Goal: Transaction & Acquisition: Purchase product/service

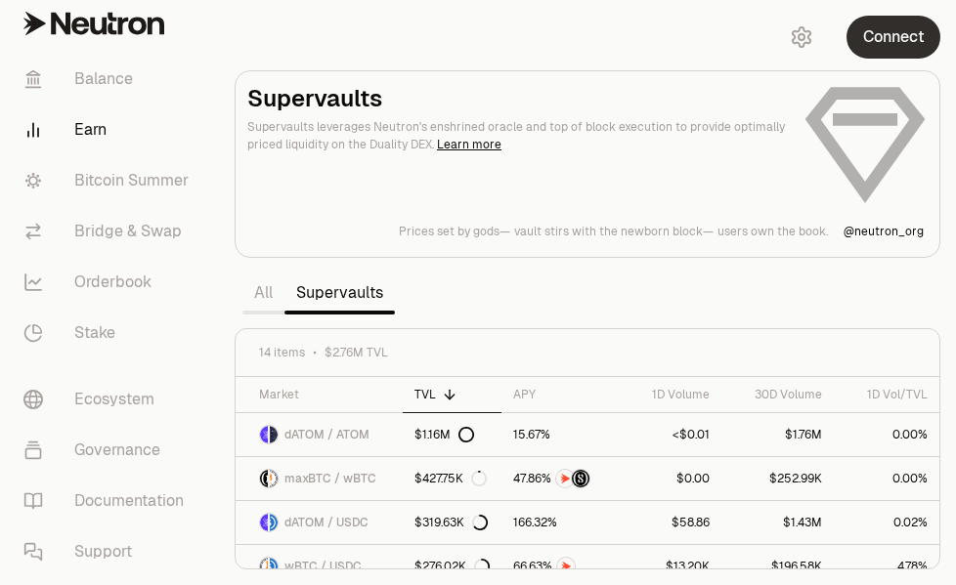
click at [880, 47] on button "Connect" at bounding box center [893, 37] width 94 height 43
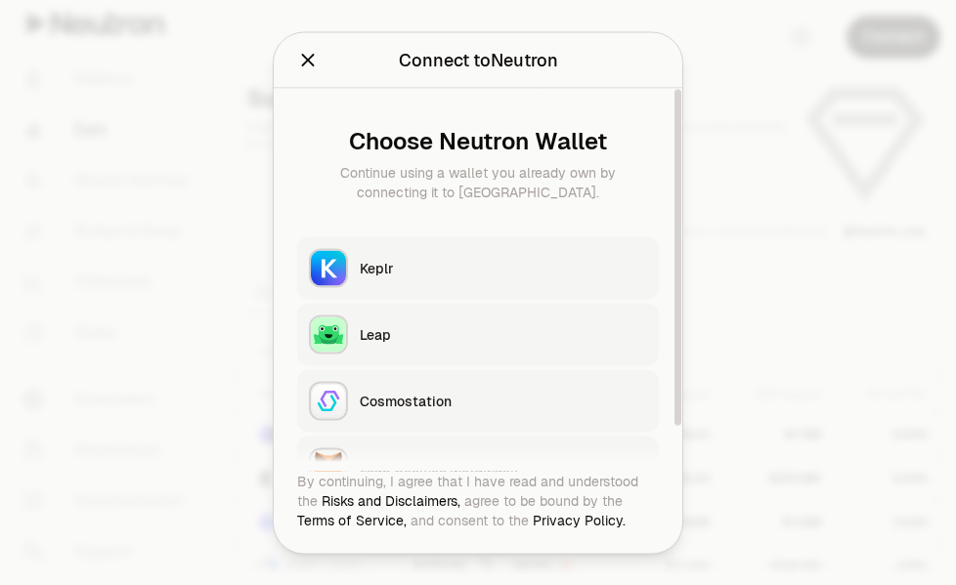
click at [408, 271] on div "Keplr" at bounding box center [503, 268] width 287 height 20
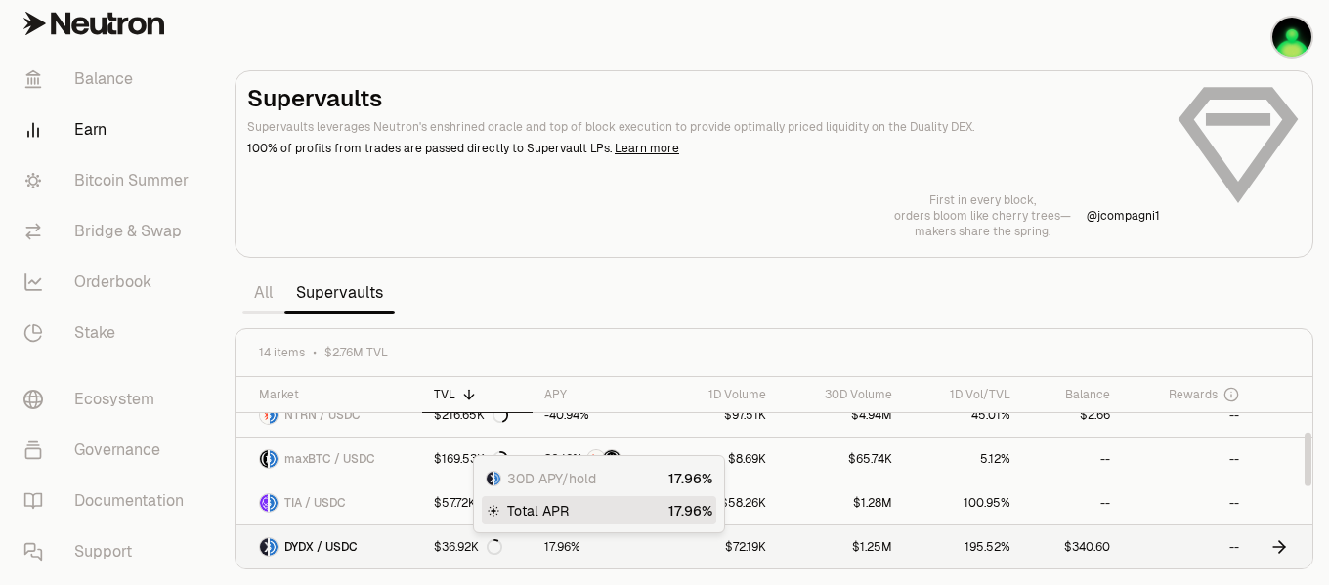
scroll to position [293, 0]
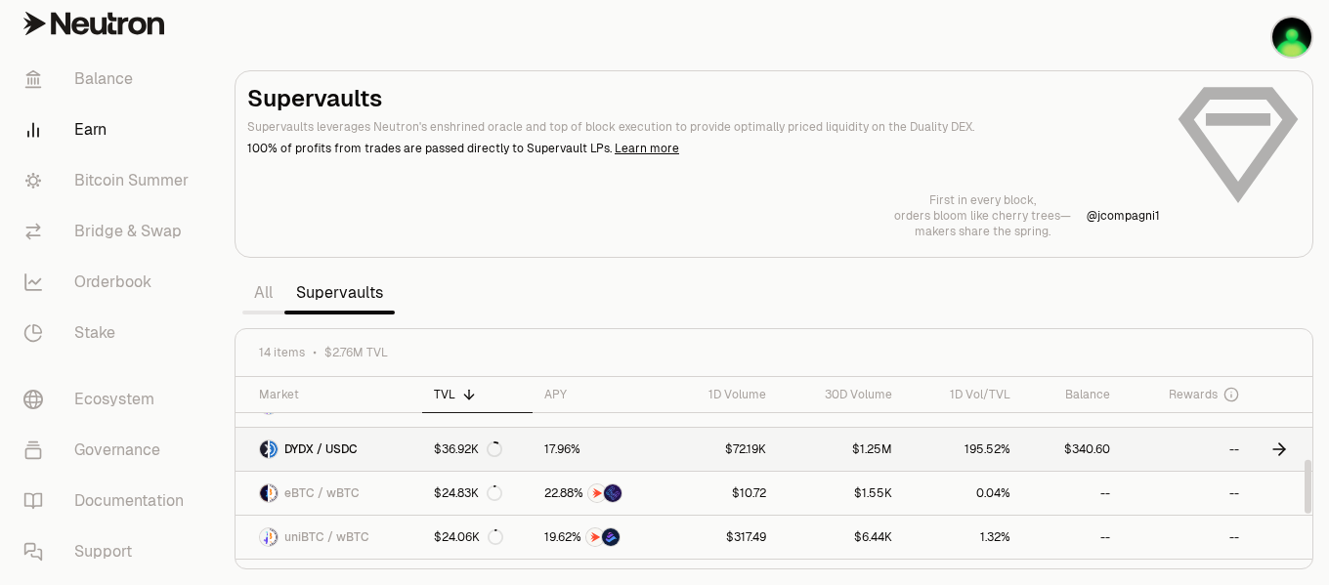
click at [919, 459] on link "195.52%" at bounding box center [963, 449] width 118 height 43
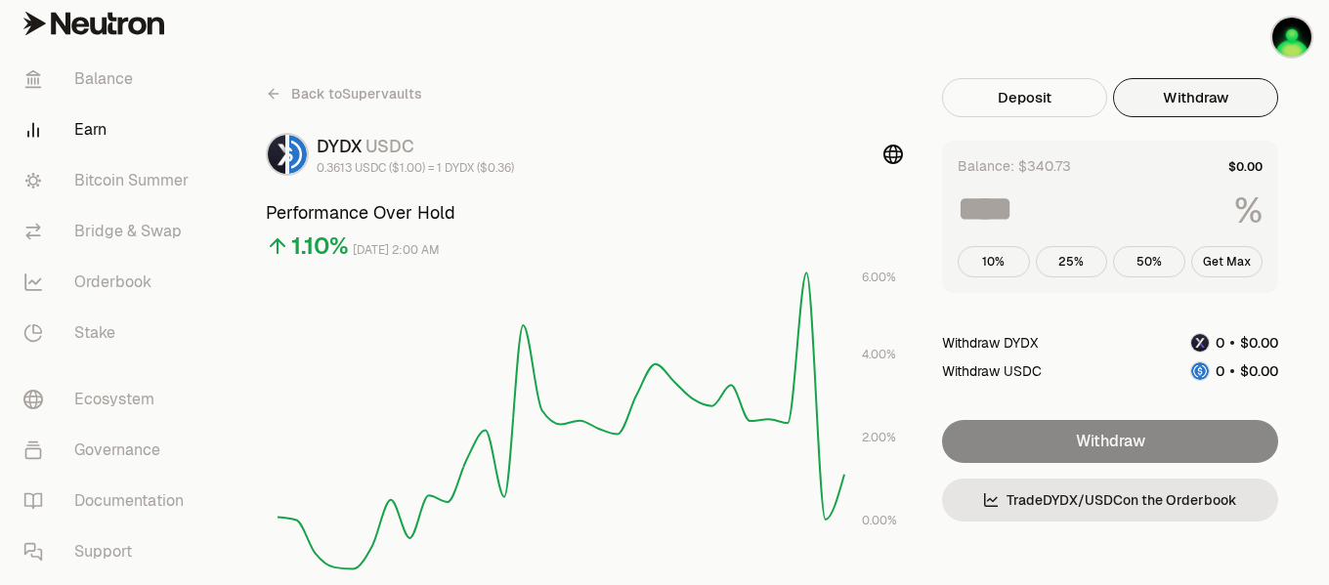
click at [955, 107] on button "Withdraw" at bounding box center [1195, 97] width 165 height 39
click at [955, 258] on button "Get Max" at bounding box center [1227, 261] width 72 height 31
type input "***"
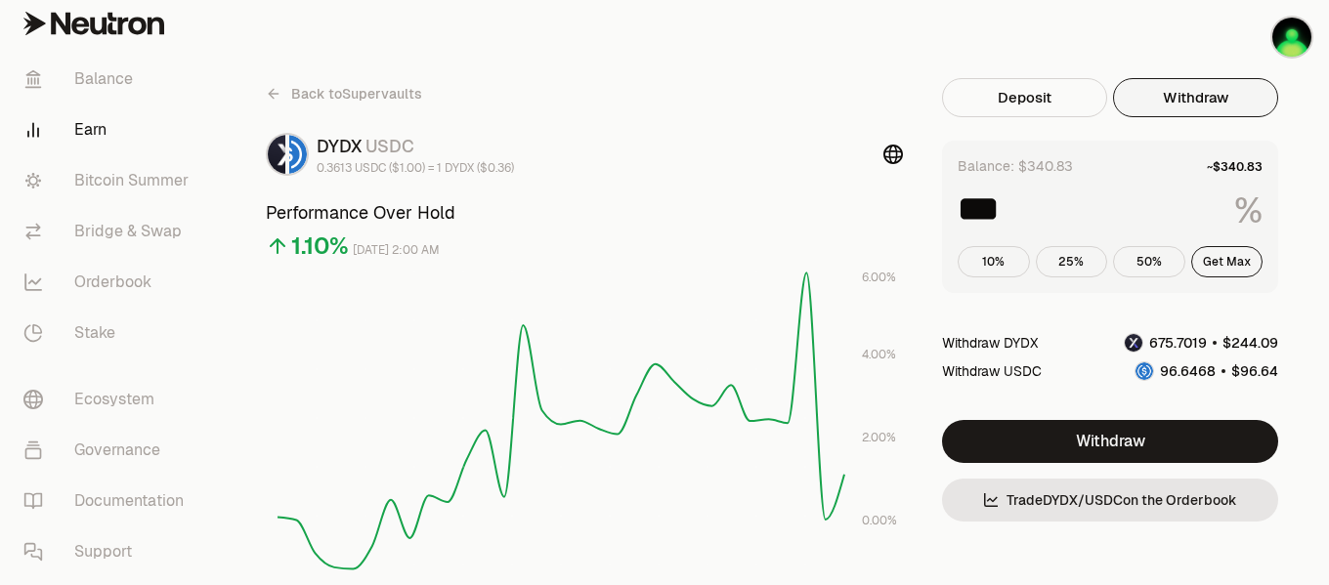
click at [276, 92] on icon at bounding box center [274, 94] width 16 height 16
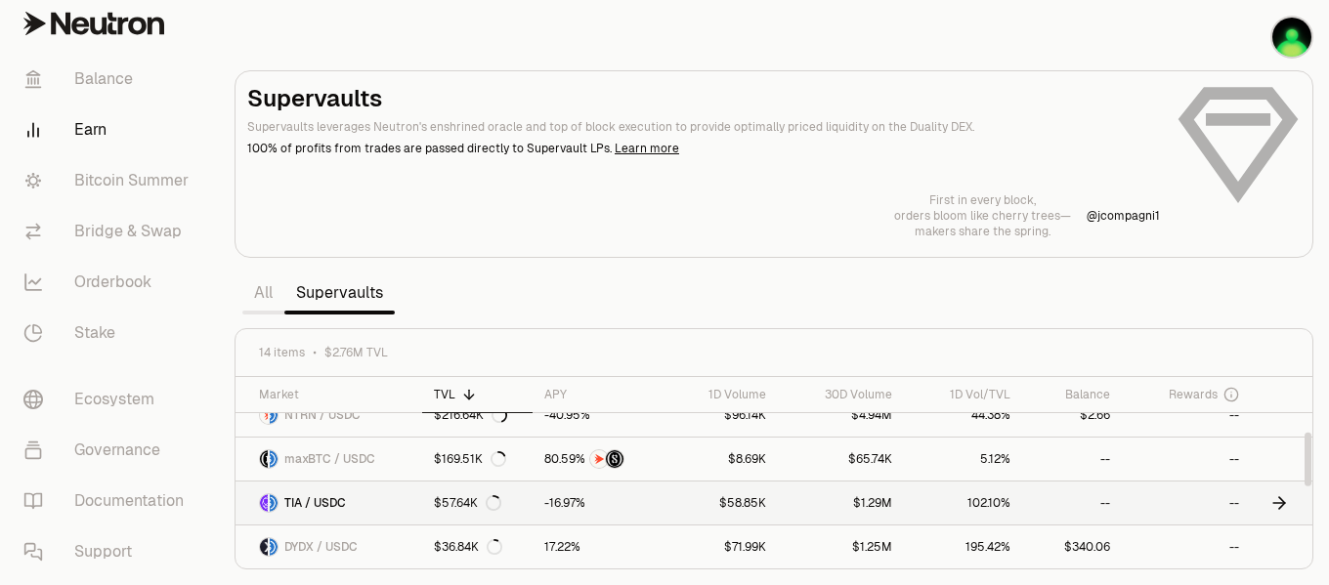
scroll to position [98, 0]
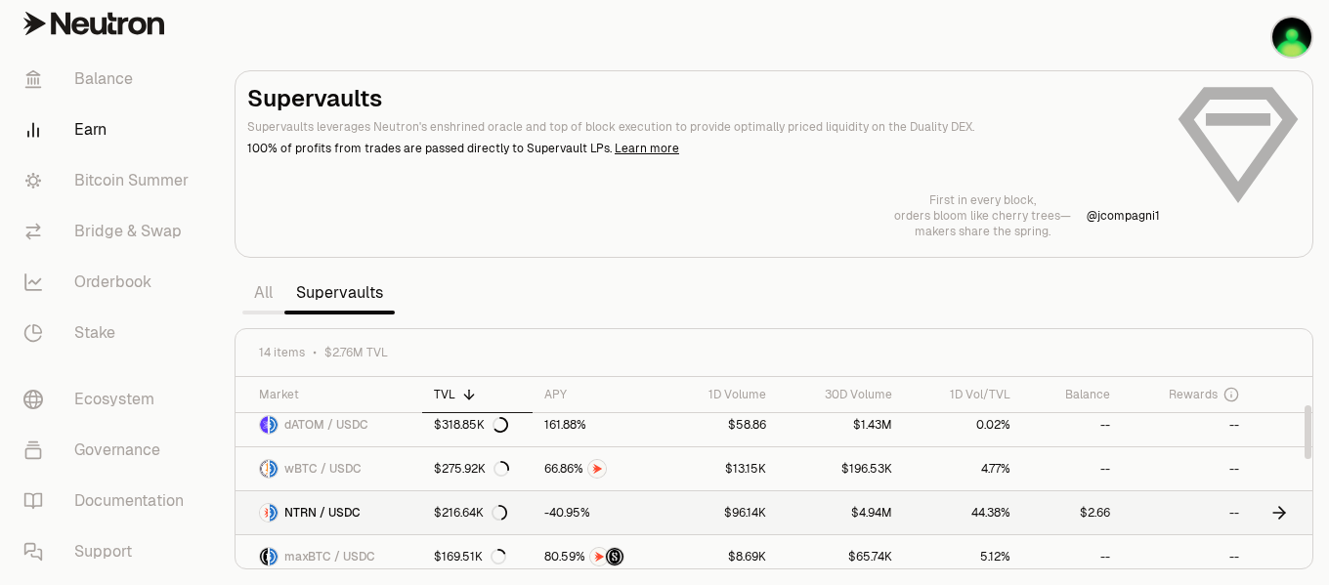
click at [955, 512] on icon at bounding box center [1280, 513] width 20 height 20
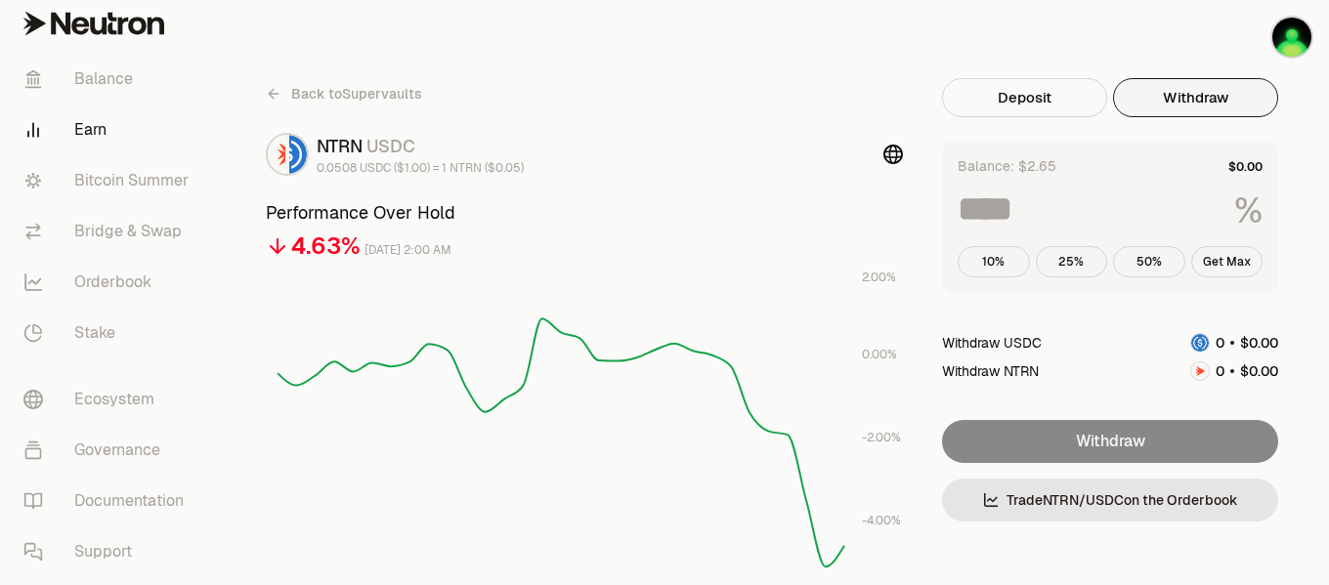
click at [955, 113] on button "Withdraw" at bounding box center [1195, 97] width 165 height 39
click at [955, 260] on button "Get Max" at bounding box center [1227, 261] width 72 height 31
type input "***"
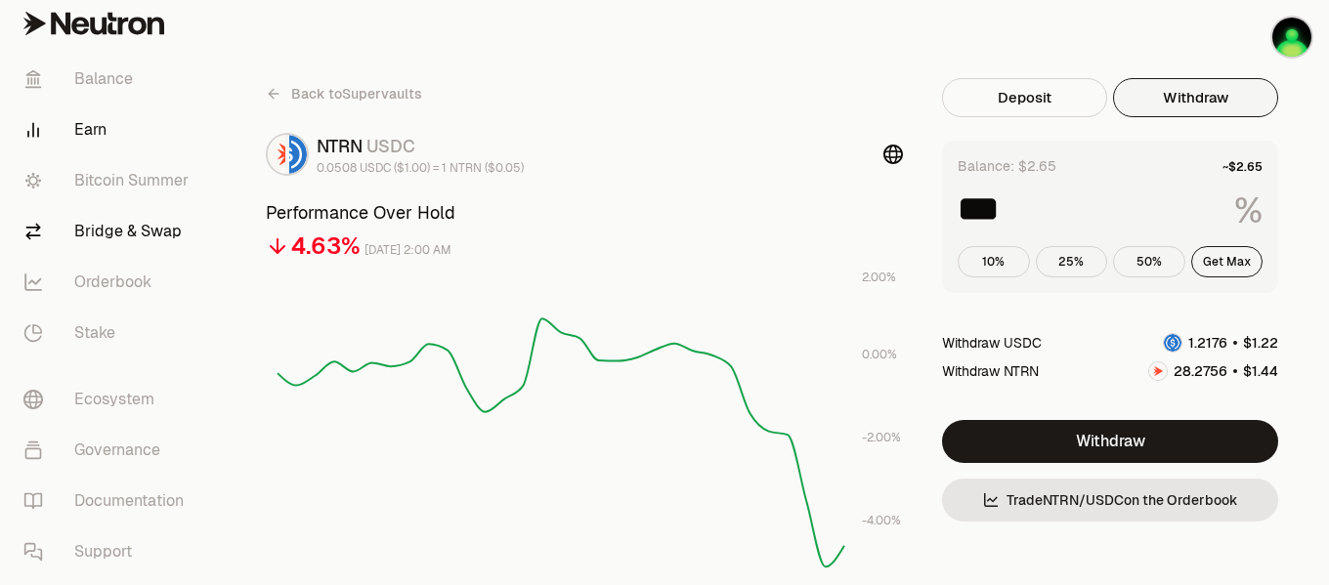
click at [155, 238] on link "Bridge & Swap" at bounding box center [109, 231] width 203 height 51
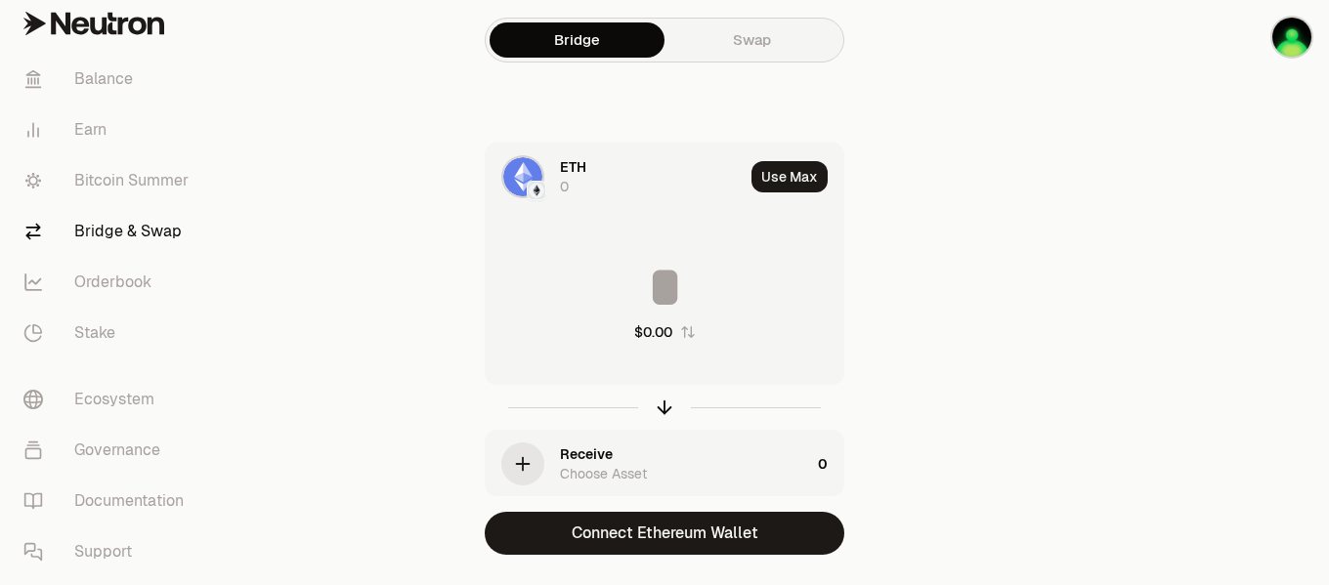
click at [770, 34] on link "Swap" at bounding box center [752, 39] width 175 height 35
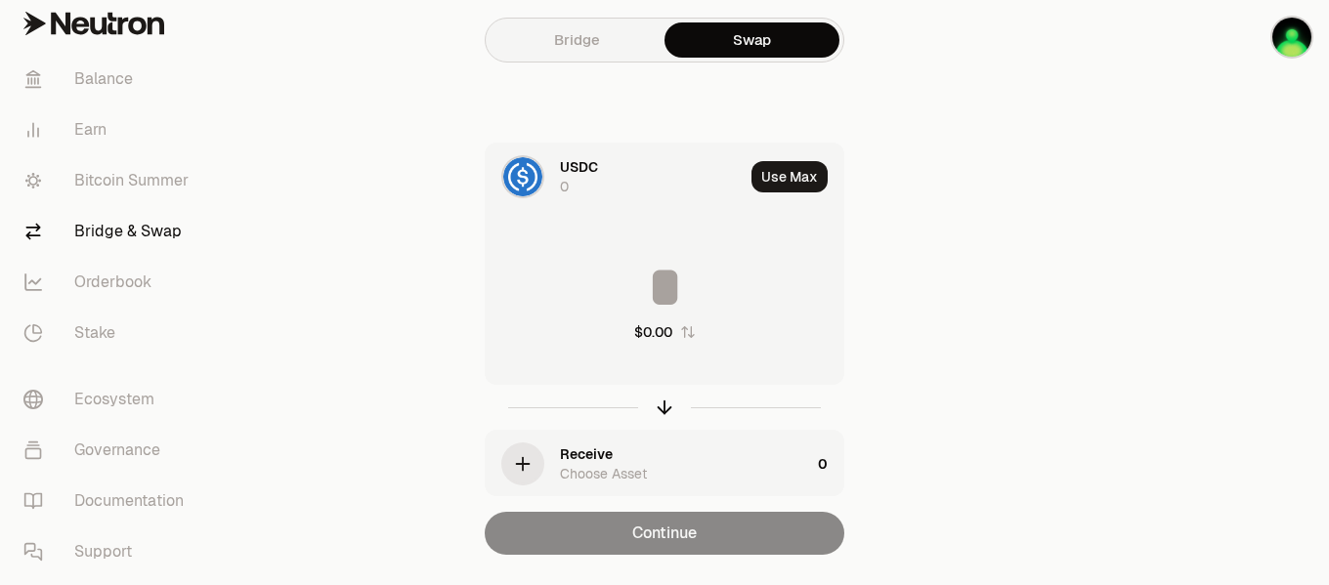
click at [520, 182] on img at bounding box center [522, 176] width 39 height 39
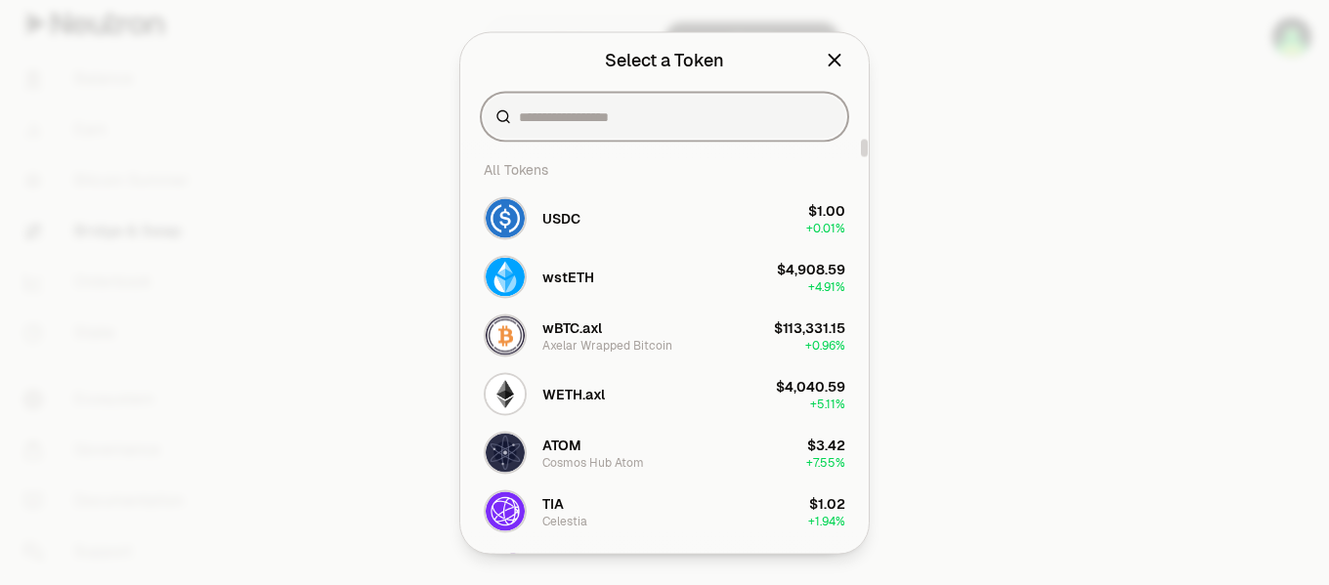
click at [574, 119] on input at bounding box center [676, 117] width 315 height 20
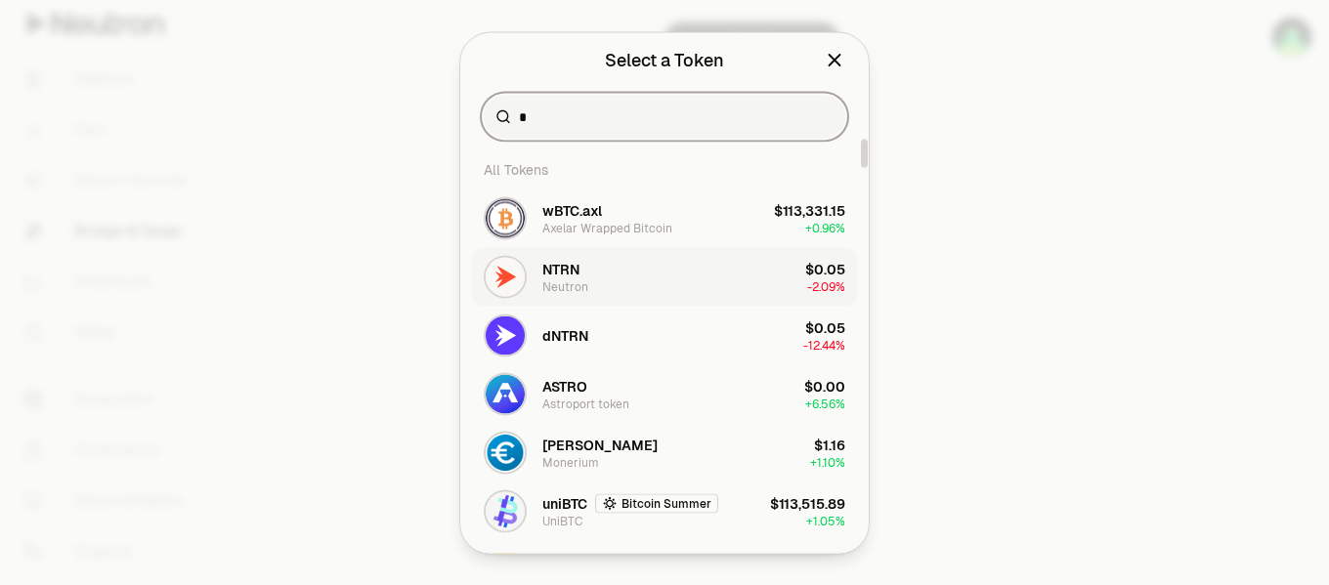
type input "*"
click at [591, 282] on button "NTRN Neutron $0.05 -2.09%" at bounding box center [664, 276] width 385 height 59
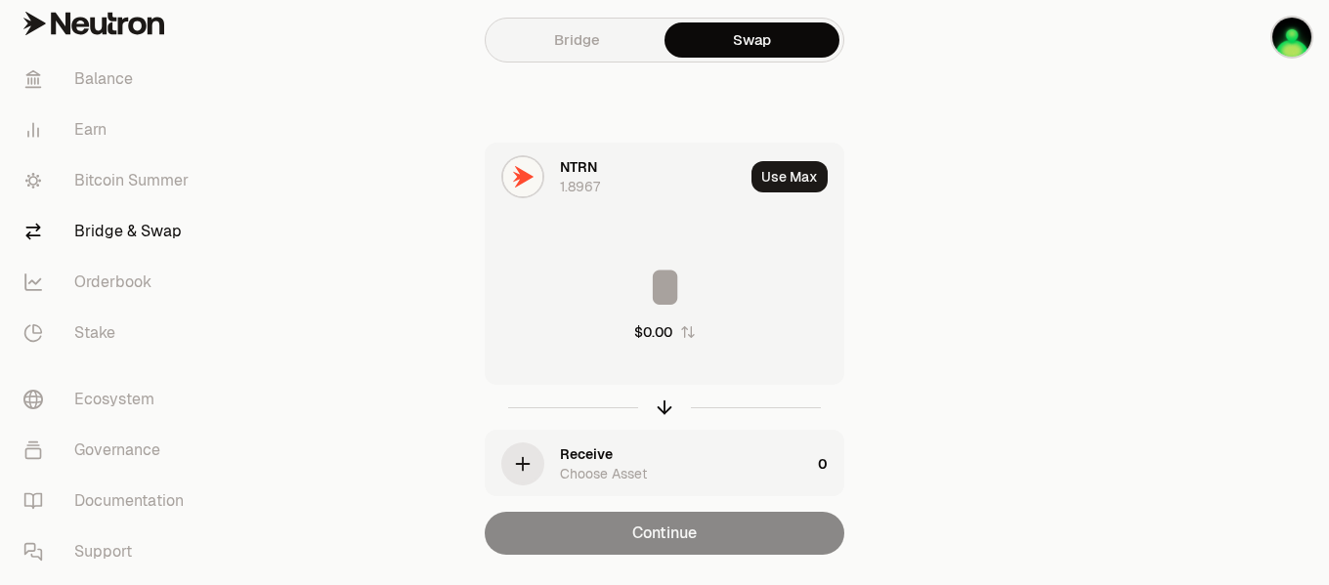
click at [669, 288] on input at bounding box center [665, 287] width 358 height 59
type input "*"
click at [521, 471] on icon "button" at bounding box center [523, 465] width 22 height 22
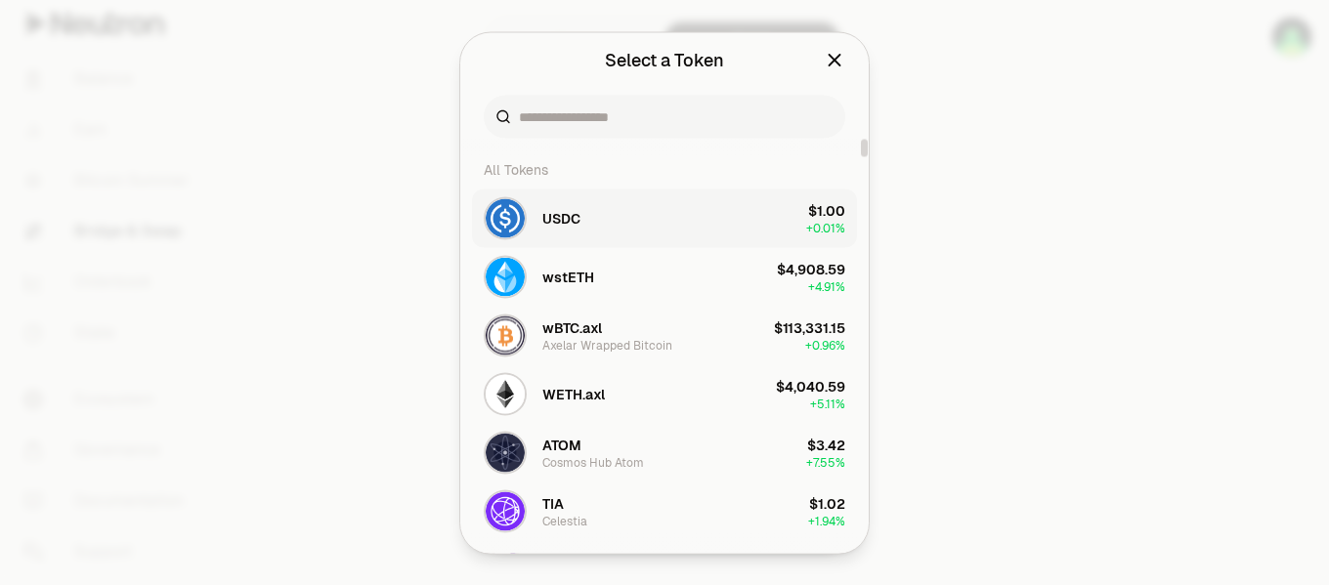
click at [548, 223] on span "USDC" at bounding box center [561, 218] width 38 height 20
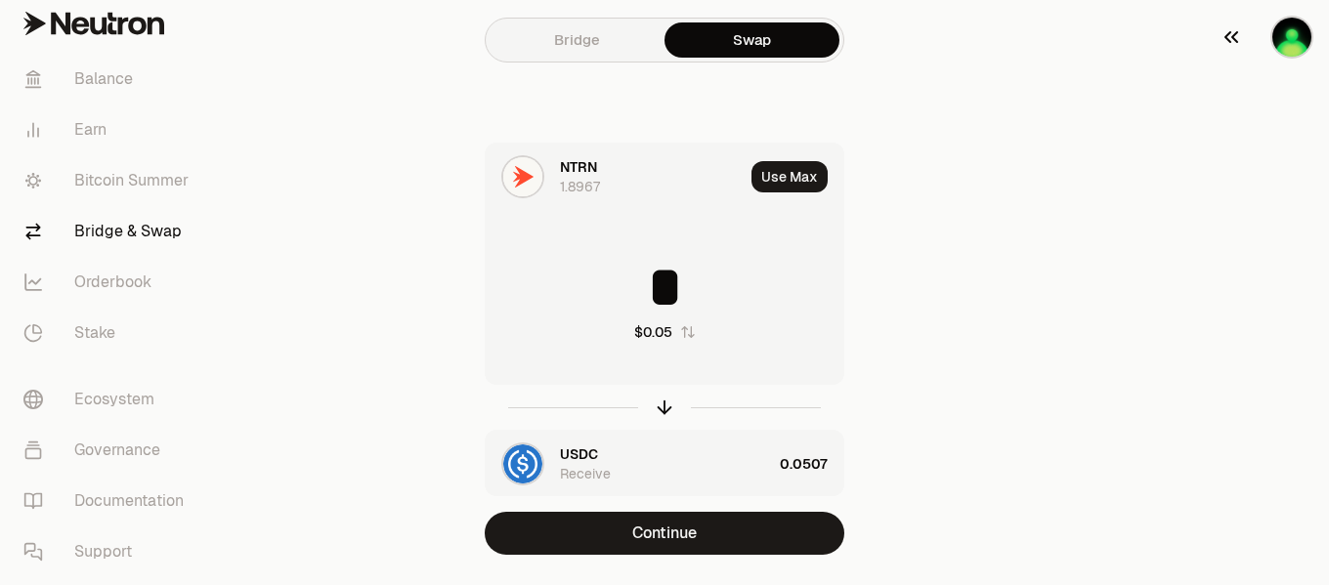
click at [955, 35] on img "button" at bounding box center [1292, 37] width 39 height 39
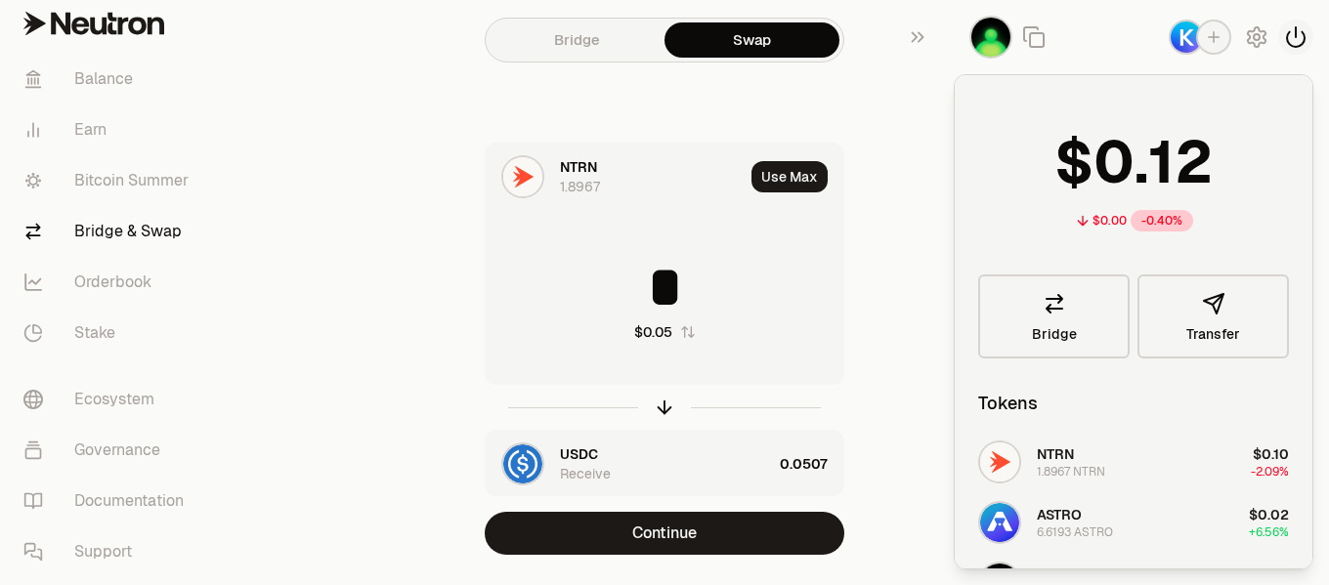
click at [955, 40] on icon "button" at bounding box center [1295, 36] width 23 height 23
